Goal: Task Accomplishment & Management: Complete application form

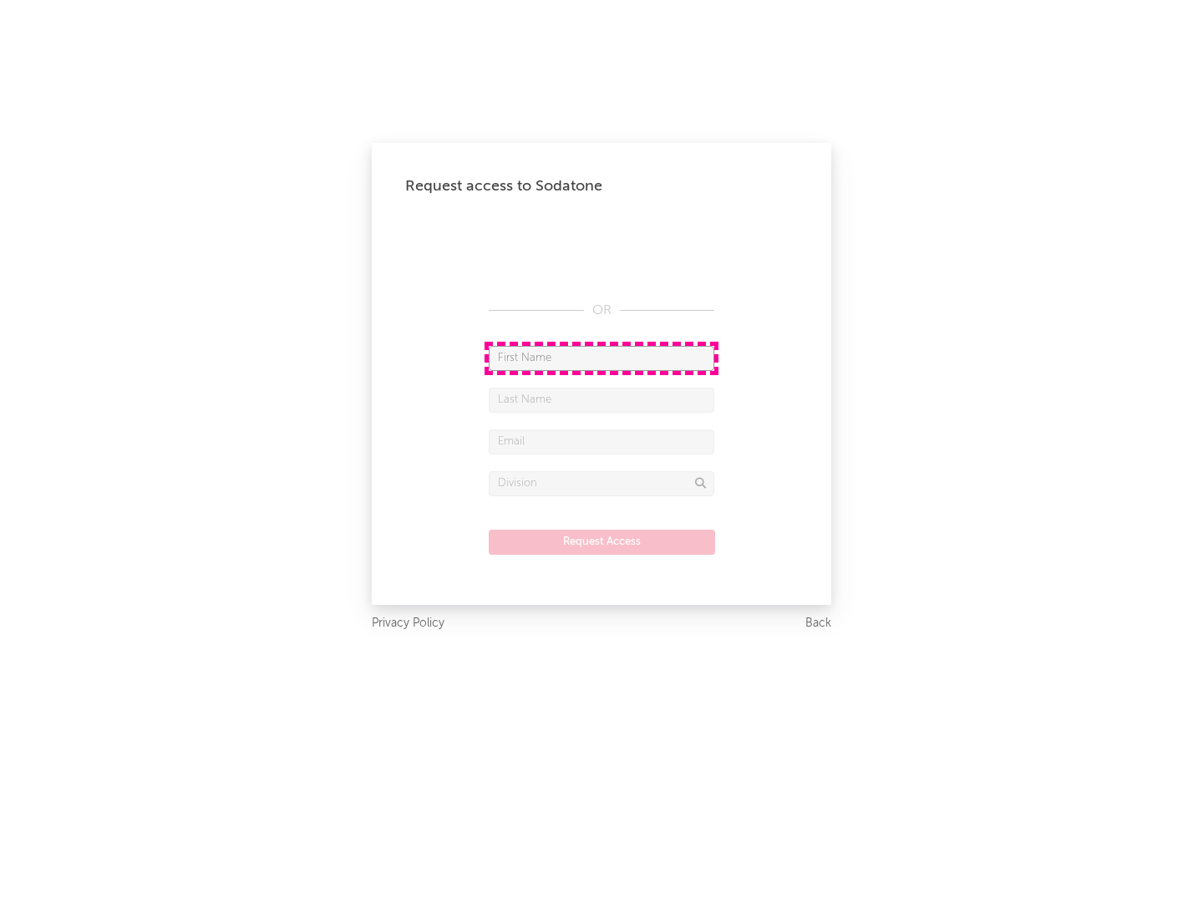
click at [602, 358] on input "text" at bounding box center [602, 358] width 226 height 25
type input "[PERSON_NAME]"
click at [602, 399] on input "text" at bounding box center [602, 400] width 226 height 25
type input "[PERSON_NAME]"
click at [602, 441] on input "text" at bounding box center [602, 441] width 226 height 25
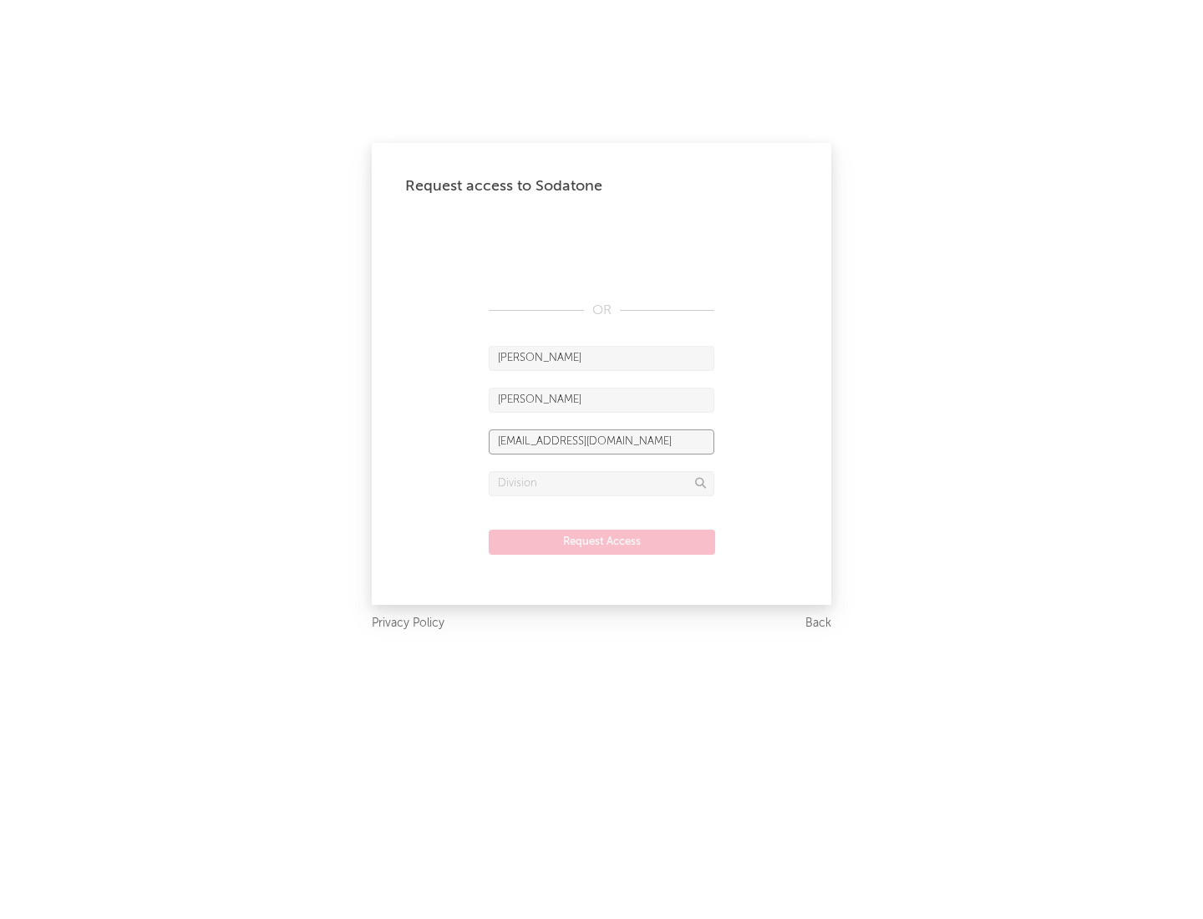
type input "[EMAIL_ADDRESS][DOMAIN_NAME]"
click at [602, 483] on input "text" at bounding box center [602, 483] width 226 height 25
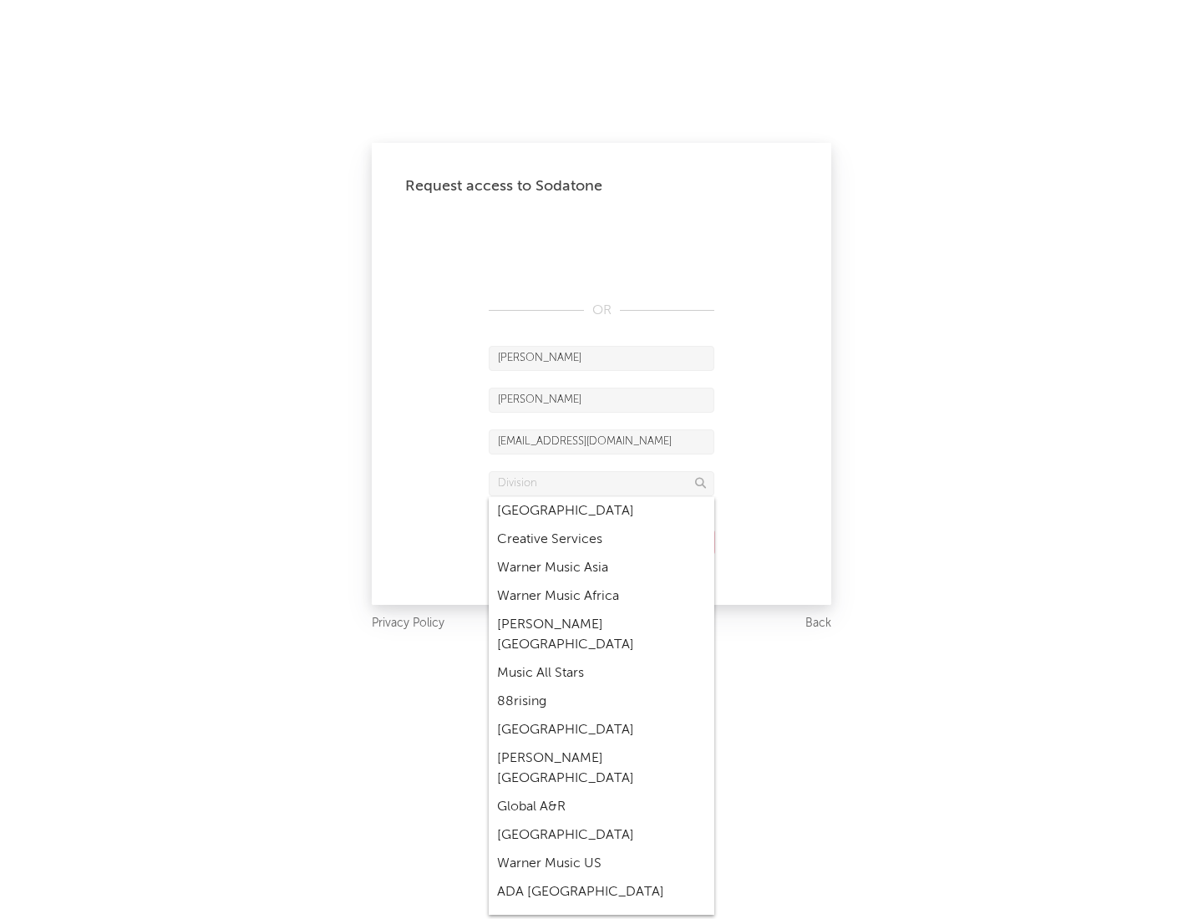
click at [602, 659] on div "Music All Stars" at bounding box center [602, 673] width 226 height 28
type input "Music All Stars"
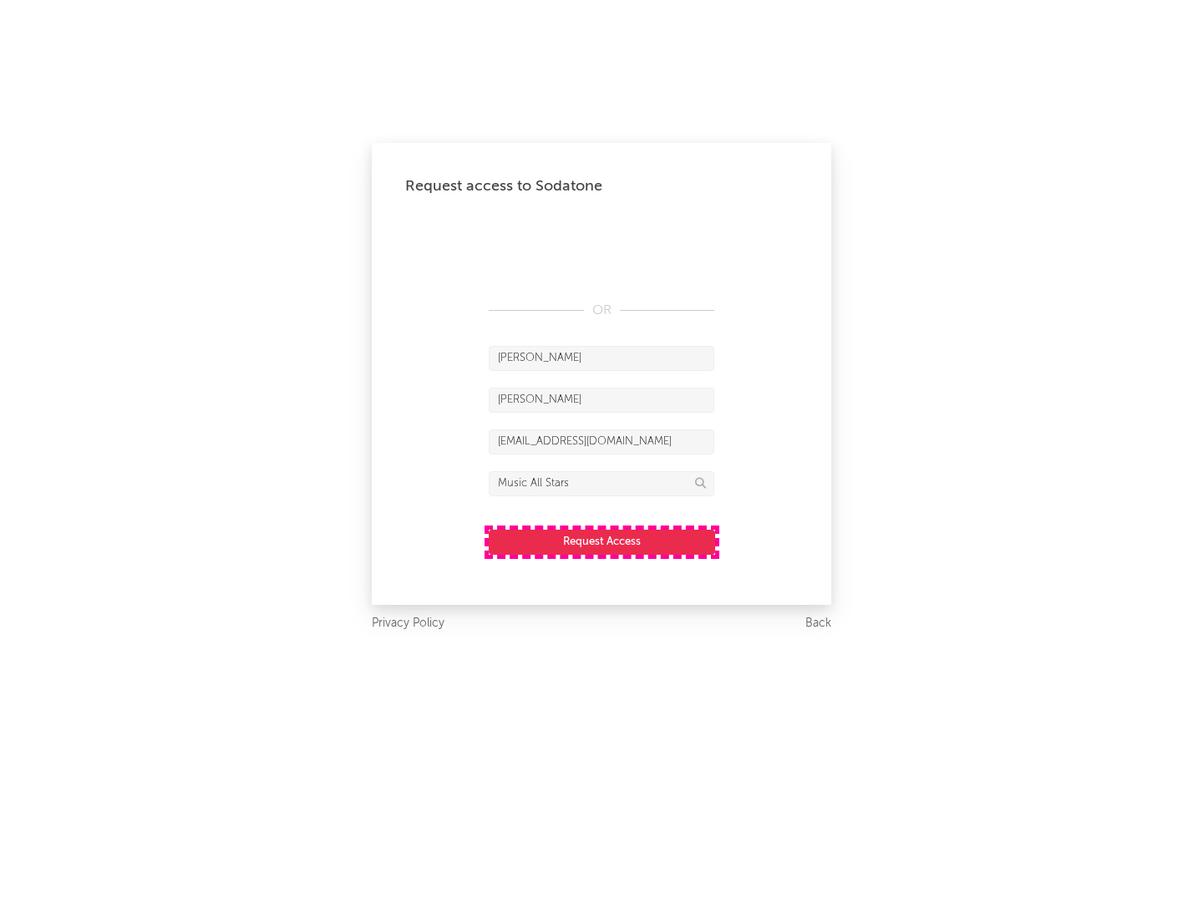
click at [602, 541] on button "Request Access" at bounding box center [602, 542] width 226 height 25
